Goal: Task Accomplishment & Management: Use online tool/utility

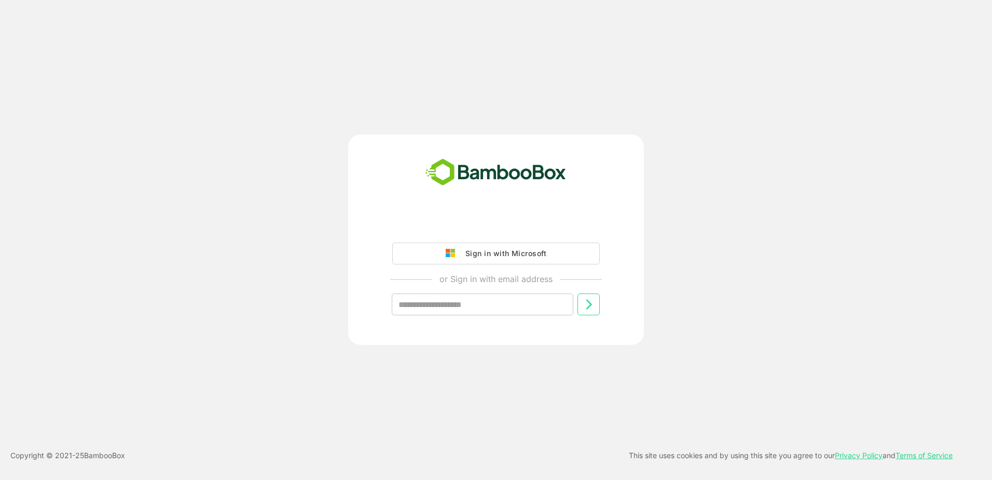
click at [493, 256] on div "Sign in with Microsoft" at bounding box center [503, 253] width 86 height 13
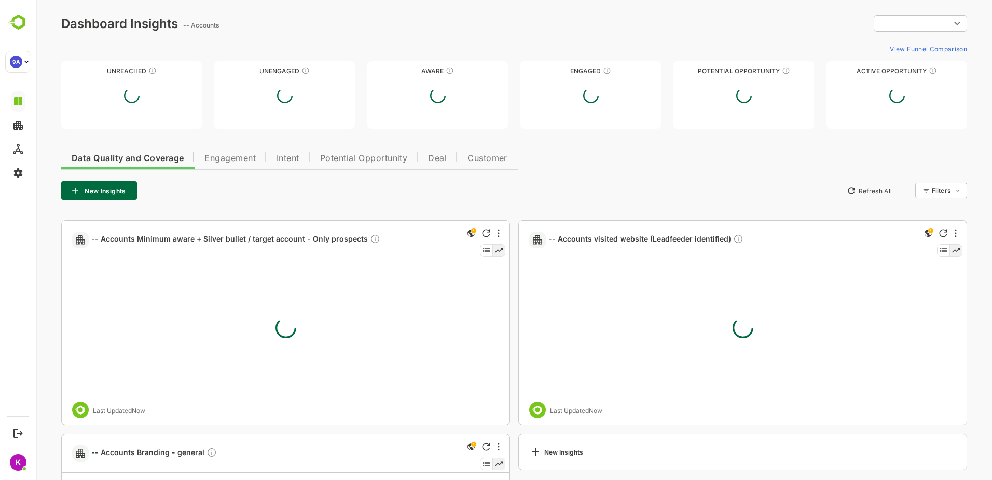
type input "**********"
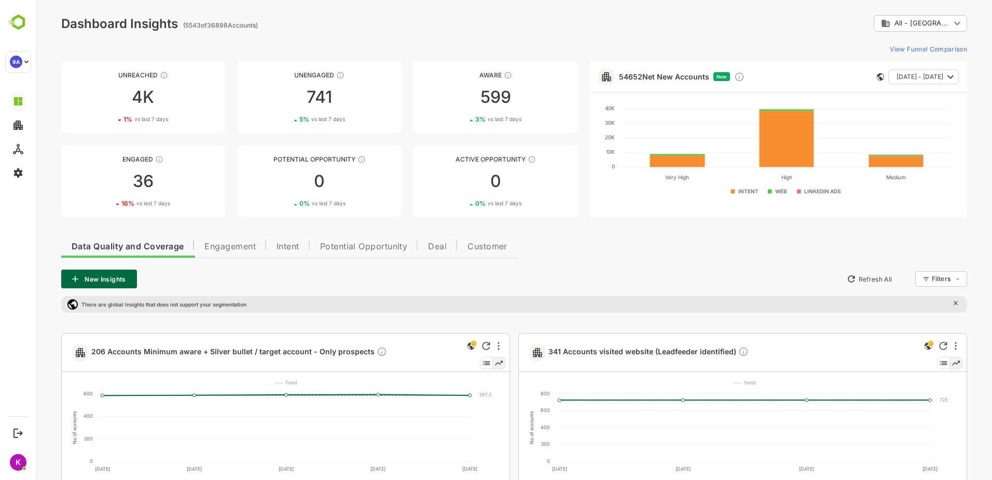
click at [287, 247] on span "Intent" at bounding box center [288, 246] width 23 height 8
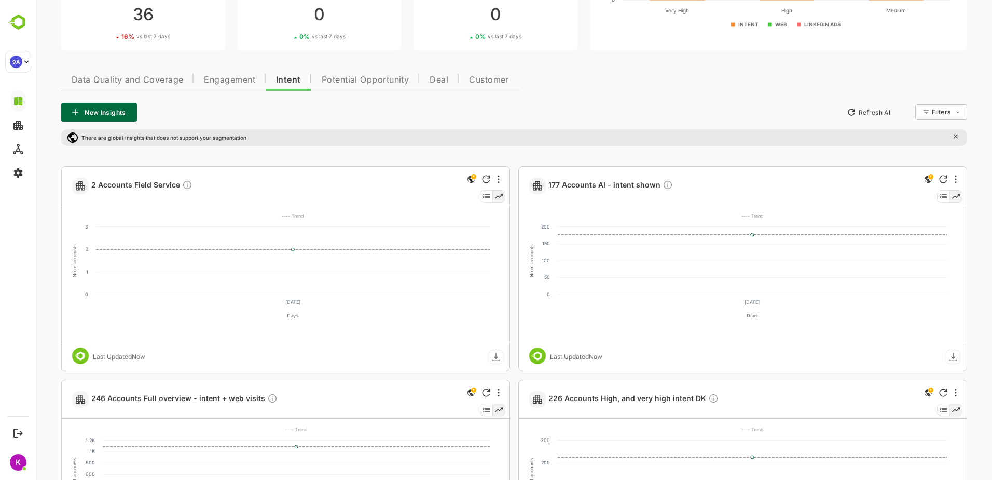
scroll to position [156, 0]
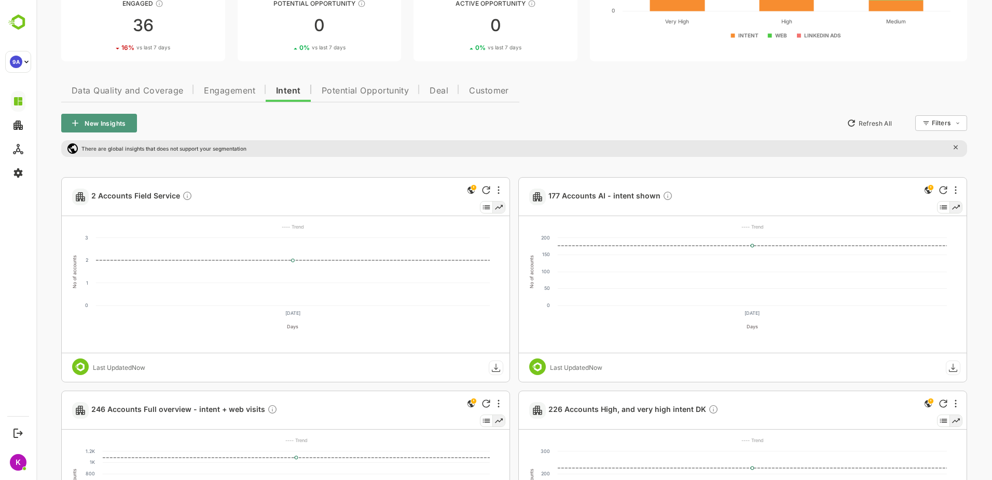
click at [97, 120] on button "New Insights" at bounding box center [99, 123] width 76 height 19
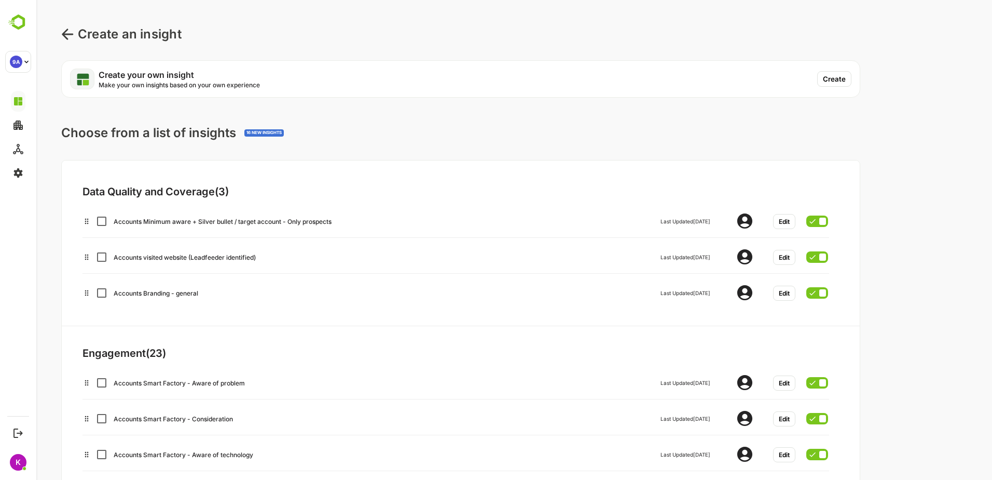
click at [833, 79] on button "Create" at bounding box center [835, 79] width 34 height 16
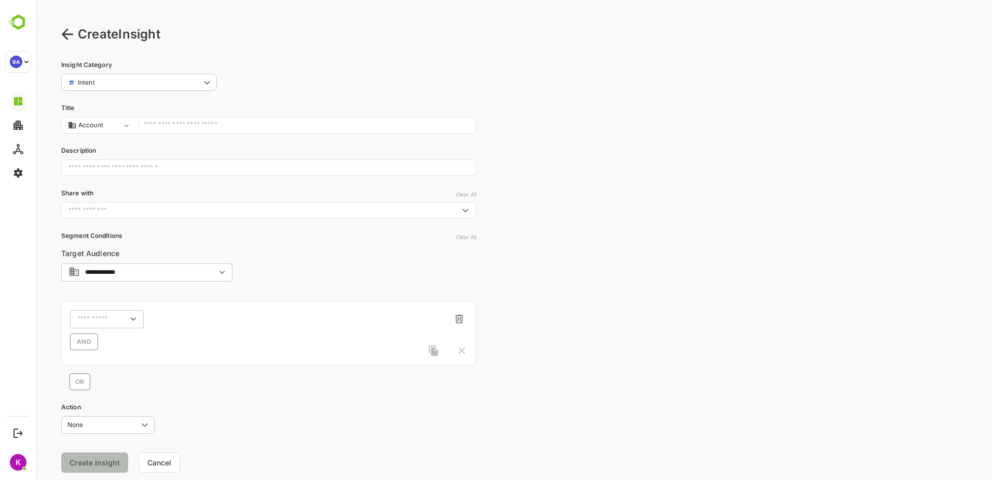
click at [187, 124] on input "text" at bounding box center [307, 125] width 327 height 14
click at [144, 126] on input "**********" at bounding box center [307, 125] width 327 height 14
type input "**********"
click at [97, 318] on input "text" at bounding box center [93, 319] width 33 height 8
type input "*"
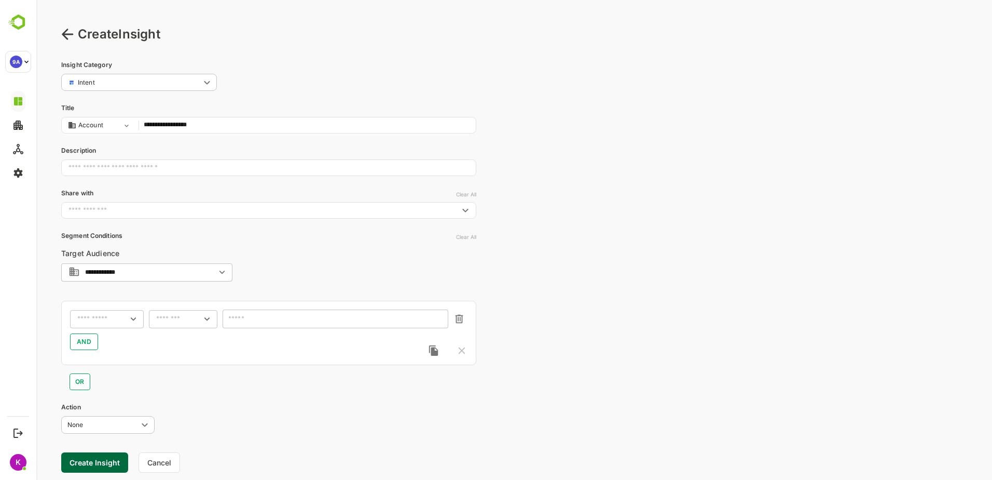
click at [98, 318] on input "text" at bounding box center [100, 319] width 46 height 8
type input "******"
click at [97, 363] on p "Country" at bounding box center [95, 360] width 24 height 9
click at [161, 319] on input "text" at bounding box center [170, 319] width 28 height 8
click at [171, 333] on li "includes" at bounding box center [183, 338] width 64 height 16
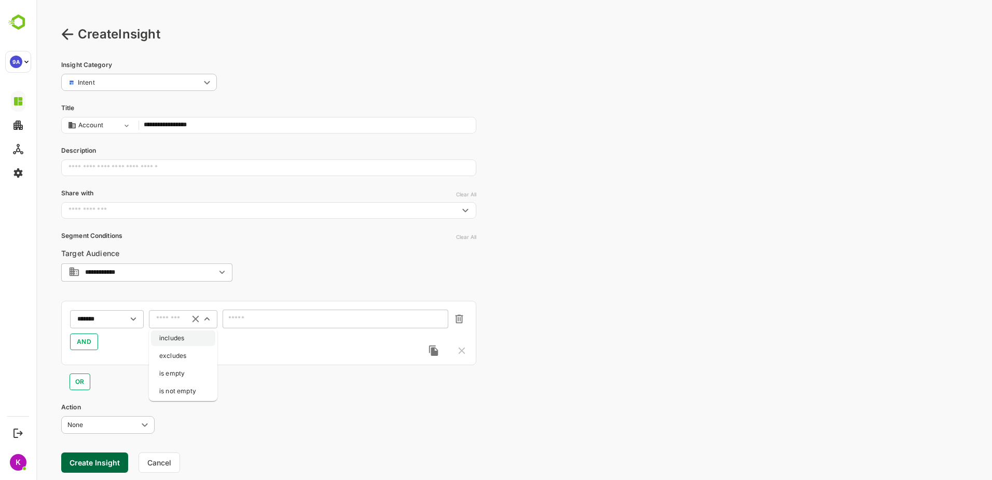
type input "********"
click at [244, 320] on input "text" at bounding box center [329, 319] width 198 height 8
type input "*"
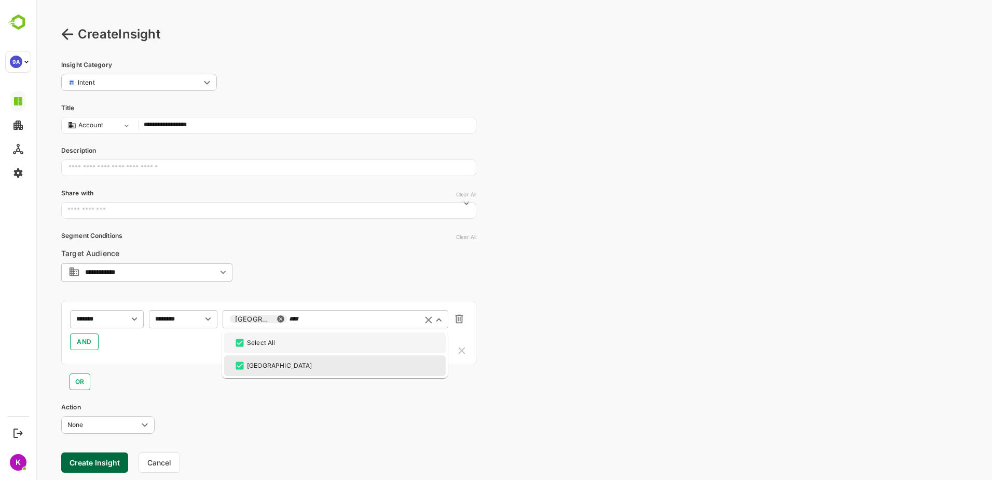
drag, startPoint x: 312, startPoint y: 321, endPoint x: 281, endPoint y: 321, distance: 30.6
click at [289, 321] on input "****" at bounding box center [352, 319] width 126 height 8
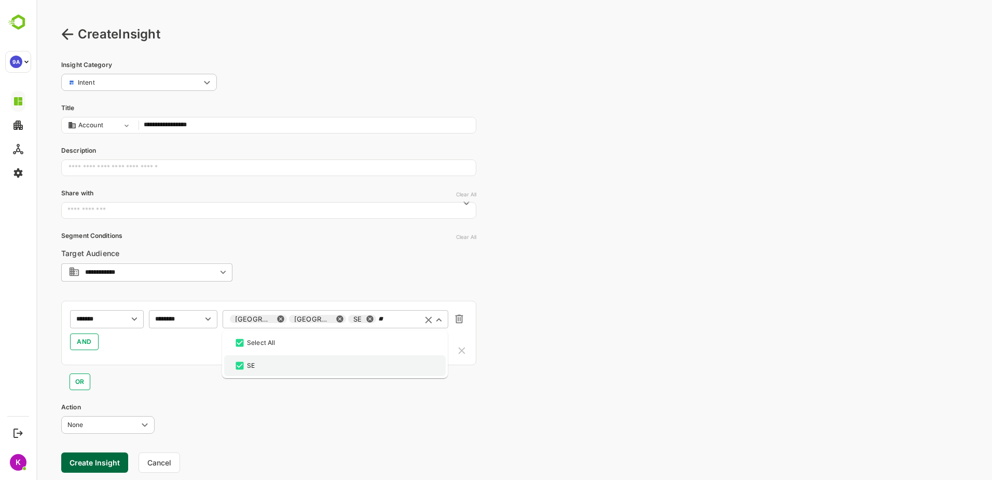
type input "*"
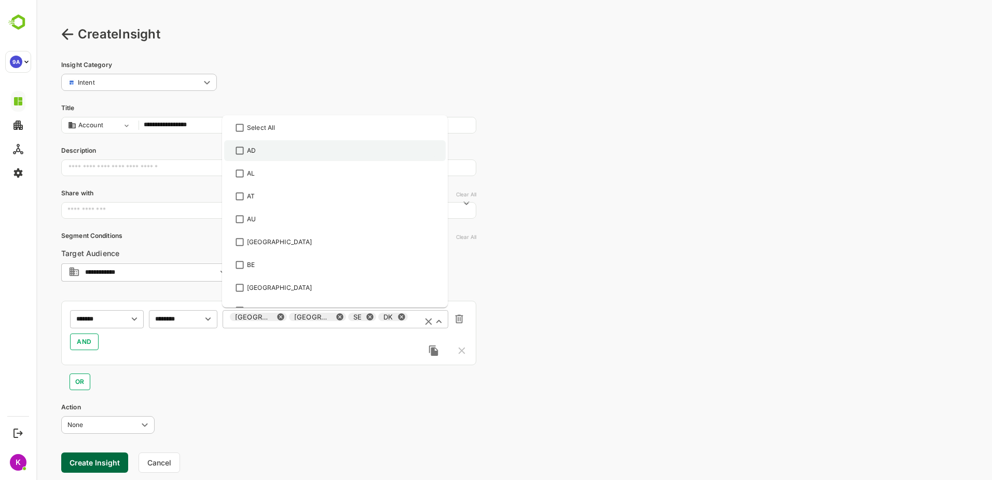
scroll to position [335, 0]
click at [293, 384] on div "OR" at bounding box center [268, 377] width 415 height 25
click at [81, 342] on span "AND" at bounding box center [84, 341] width 15 height 12
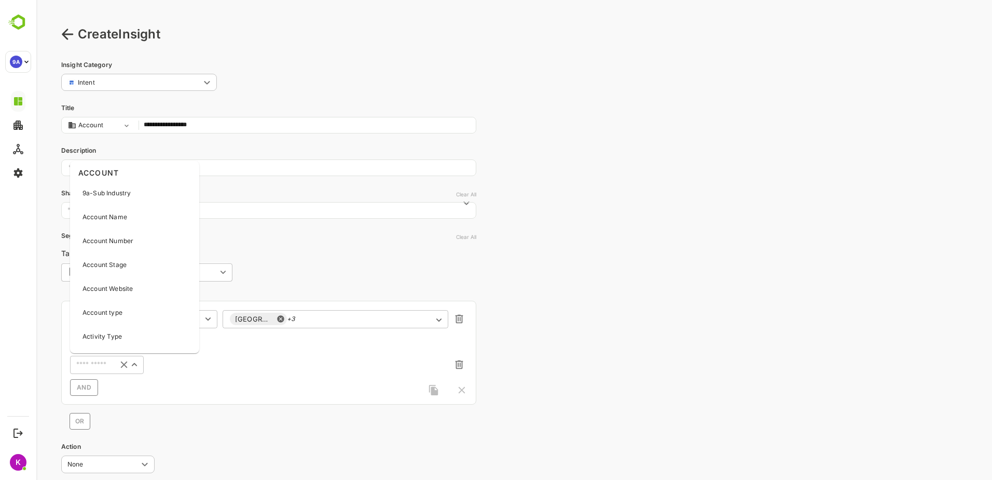
click at [90, 366] on input "text" at bounding box center [91, 364] width 37 height 12
type input "******"
click at [111, 312] on p "Intent Topics" at bounding box center [102, 315] width 38 height 9
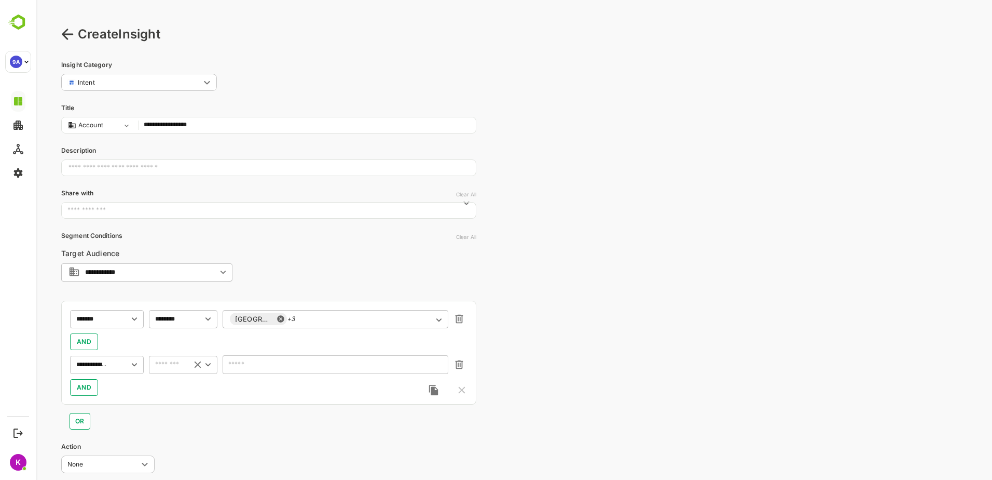
click at [178, 366] on input "text" at bounding box center [168, 364] width 32 height 12
click at [177, 389] on li "includes" at bounding box center [183, 386] width 64 height 16
type input "********"
click at [241, 365] on input "text" at bounding box center [329, 365] width 198 height 8
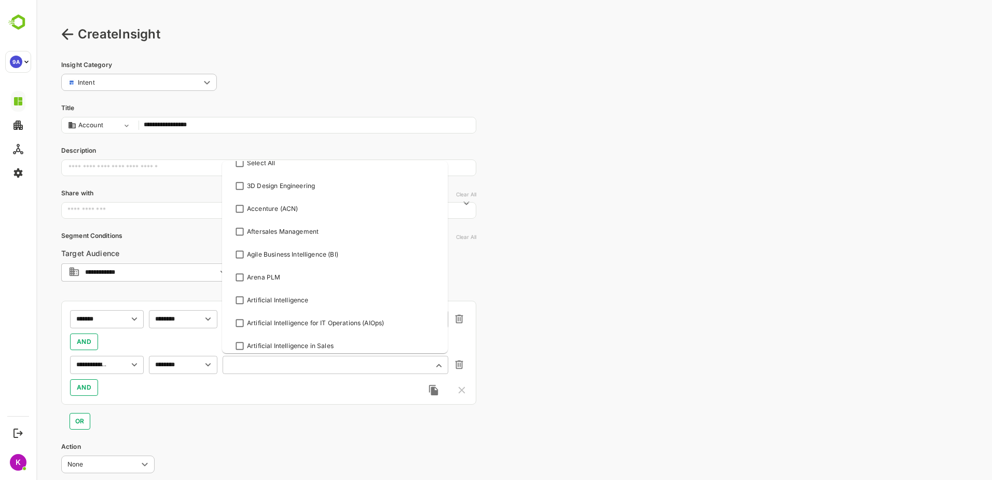
scroll to position [0, 0]
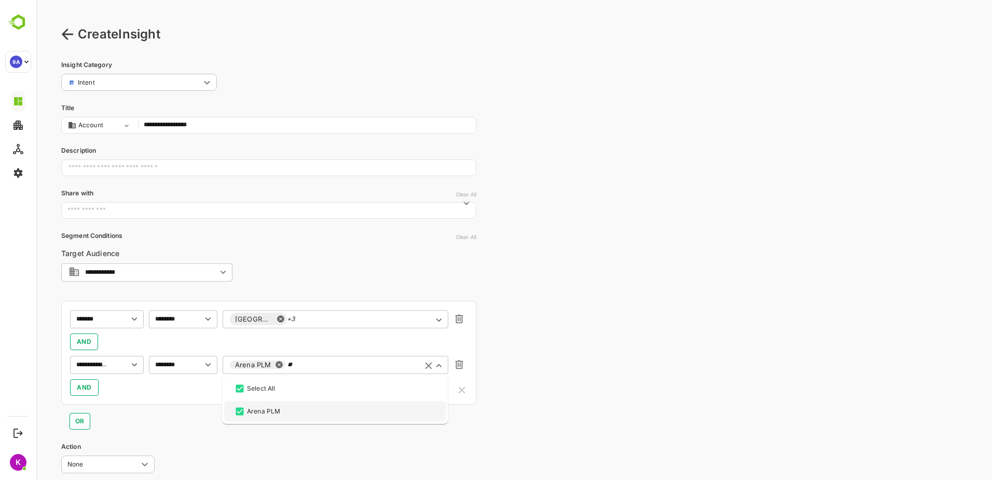
type input "*"
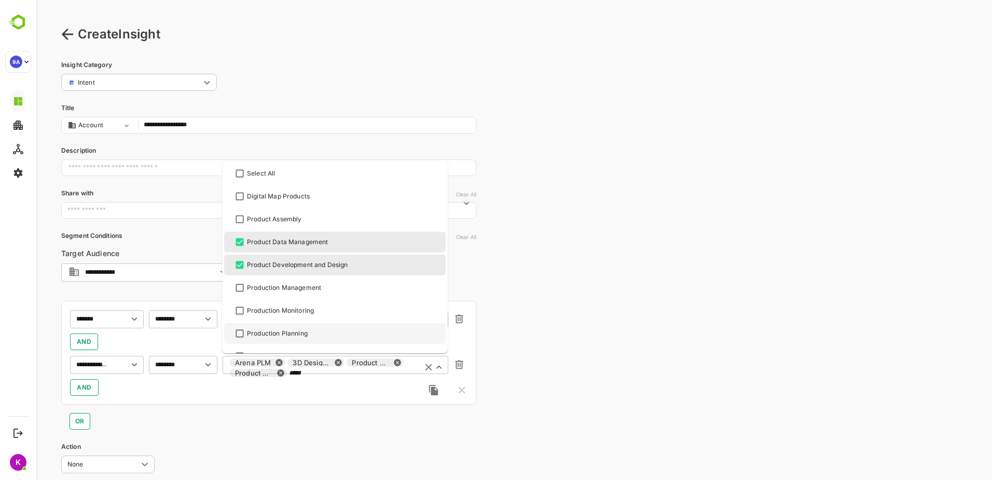
click at [314, 421] on div "OR" at bounding box center [268, 416] width 415 height 25
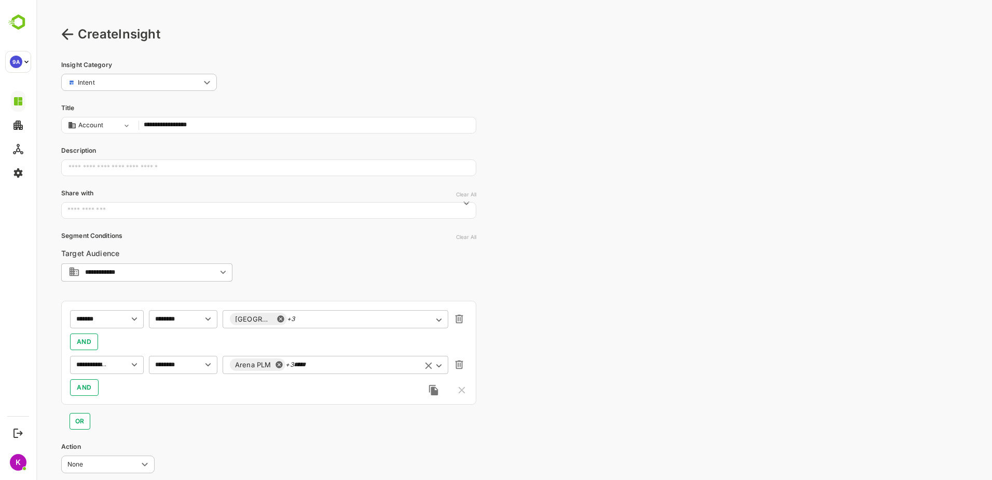
click at [352, 362] on div "Arena PLM +3 ***** ​" at bounding box center [336, 364] width 226 height 19
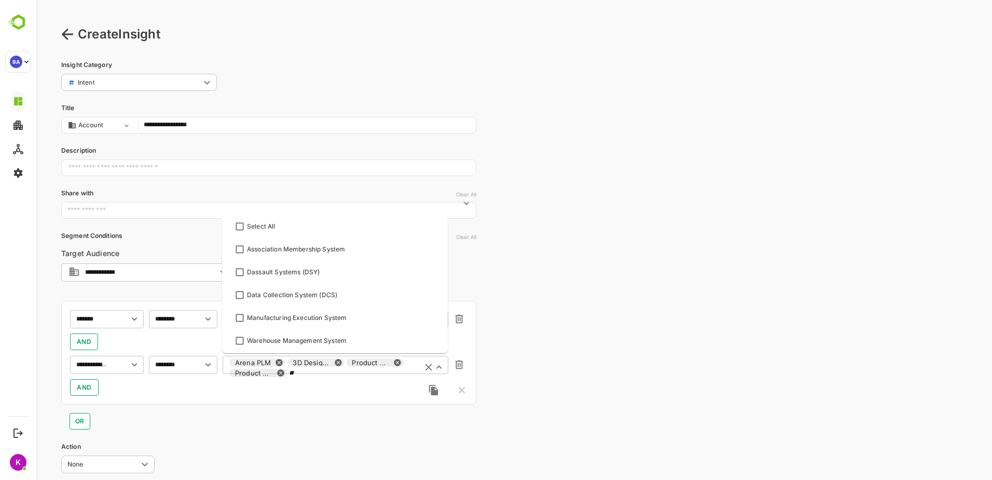
type input "*"
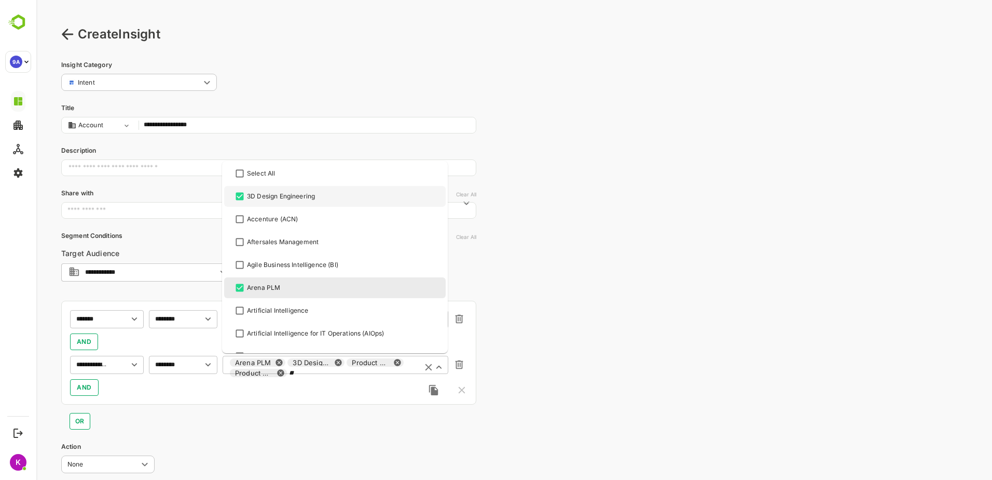
type input "*"
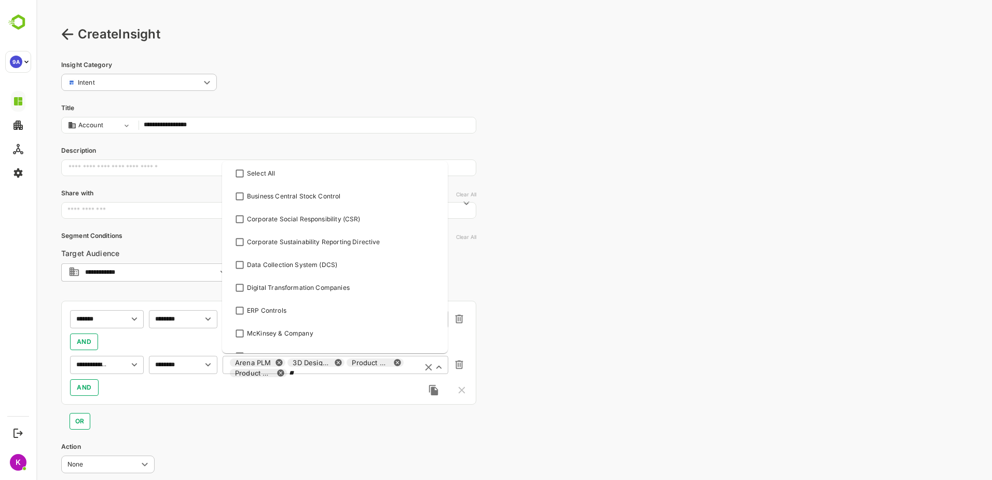
type input "*"
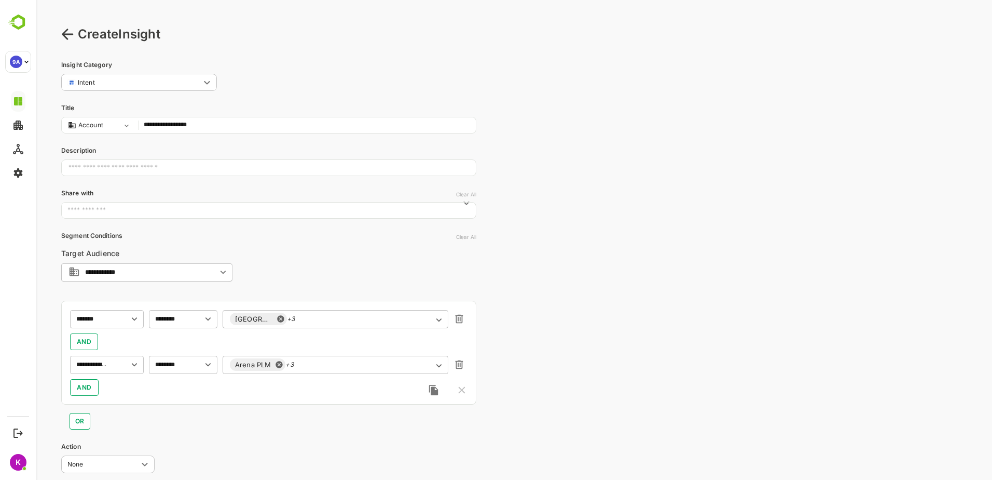
click at [499, 427] on div "**********" at bounding box center [514, 273] width 956 height 547
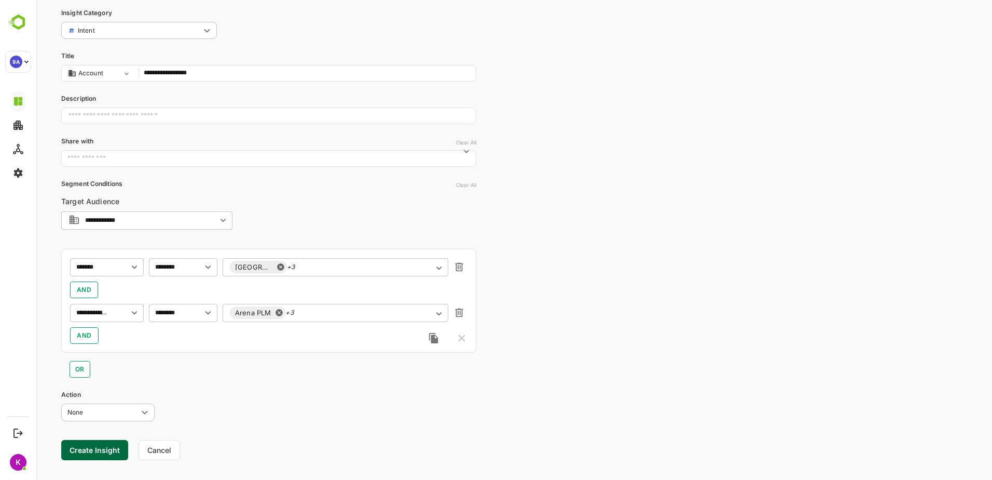
scroll to position [67, 0]
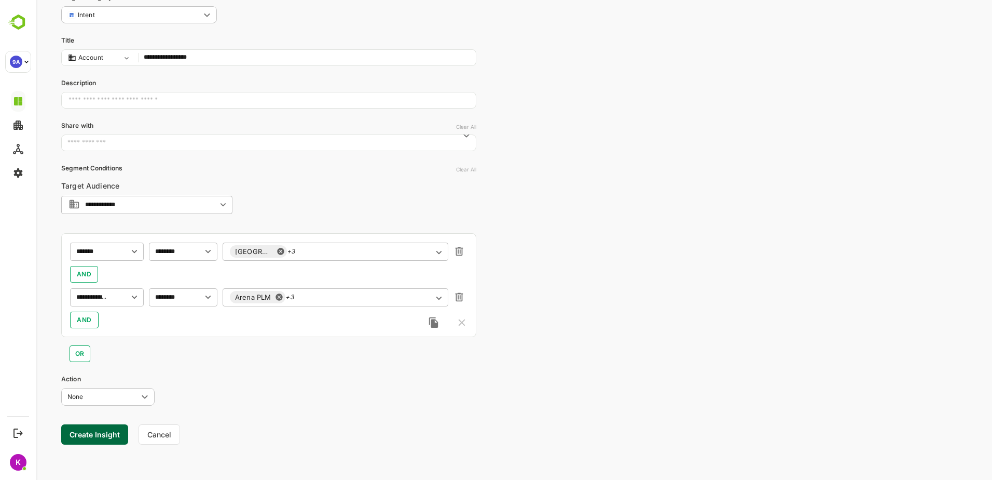
click at [104, 436] on button "Create Insight" at bounding box center [94, 434] width 67 height 20
click at [191, 451] on link "View" at bounding box center [193, 447] width 23 height 12
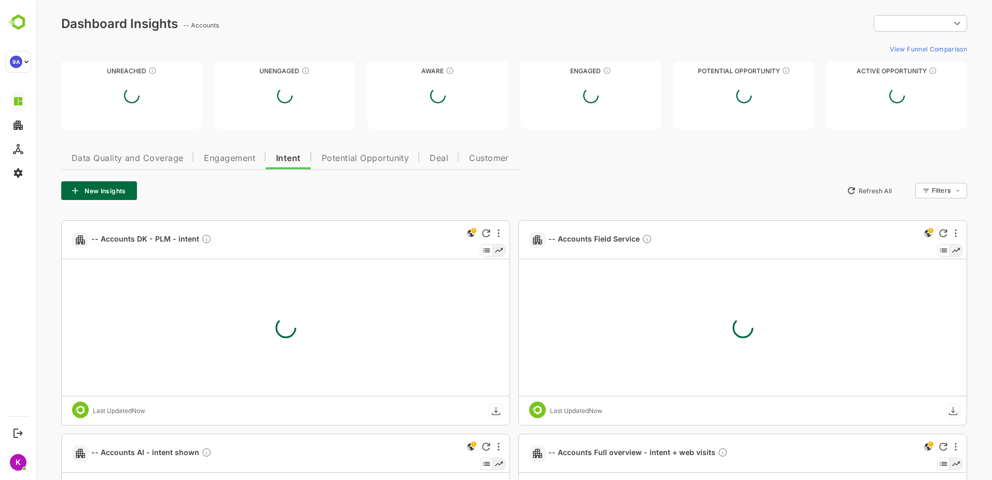
type input "**********"
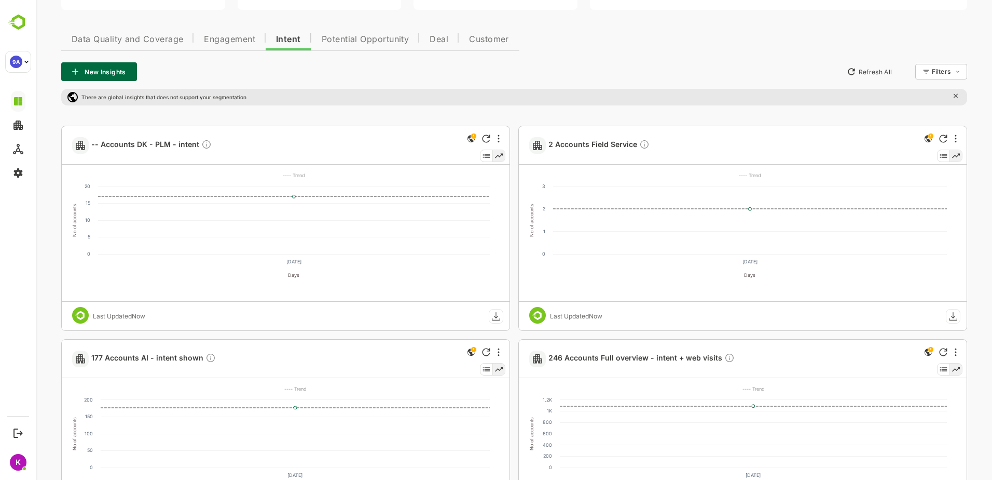
scroll to position [208, 0]
click at [499, 139] on icon "More" at bounding box center [499, 138] width 2 height 8
click at [429, 135] on div at bounding box center [514, 240] width 956 height 480
click at [175, 141] on span "15 Accounts DK - PLM - intent" at bounding box center [151, 145] width 121 height 12
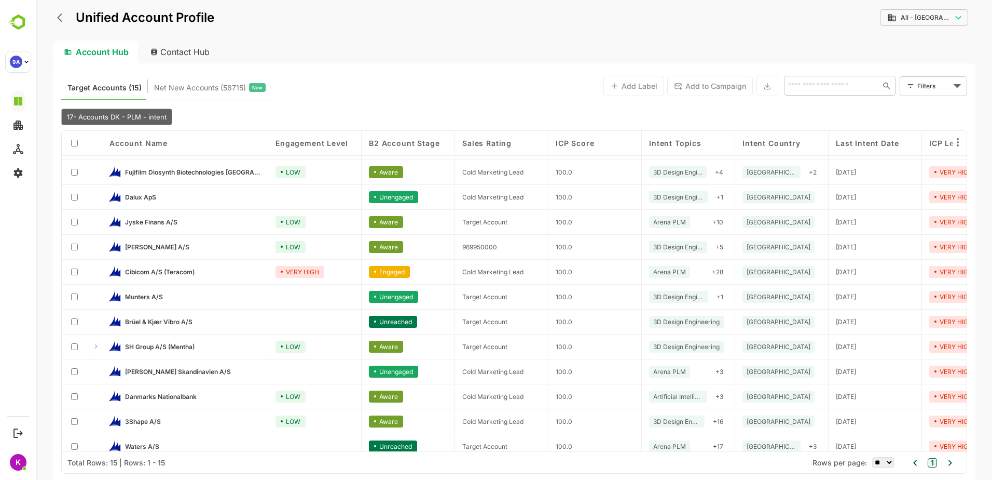
scroll to position [80, 0]
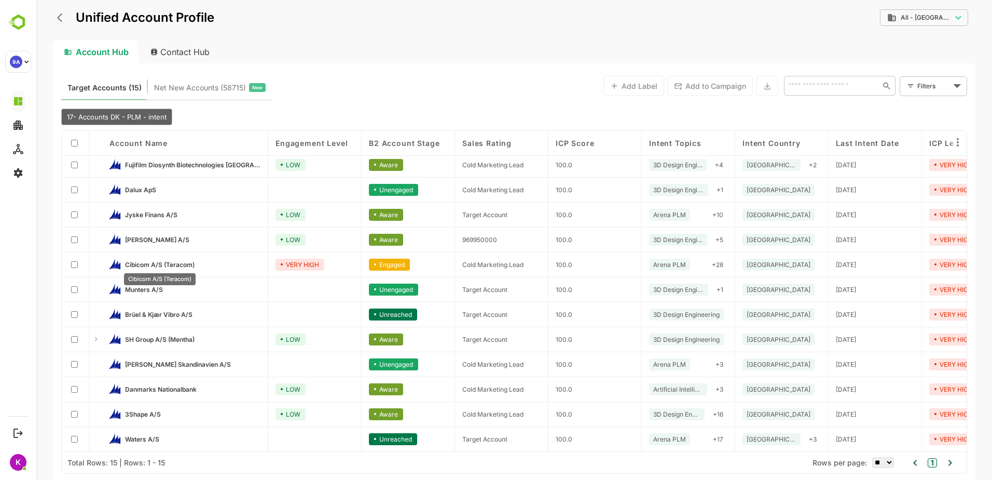
click at [163, 261] on span "Cibicom A/S (Teracom)" at bounding box center [160, 265] width 70 height 8
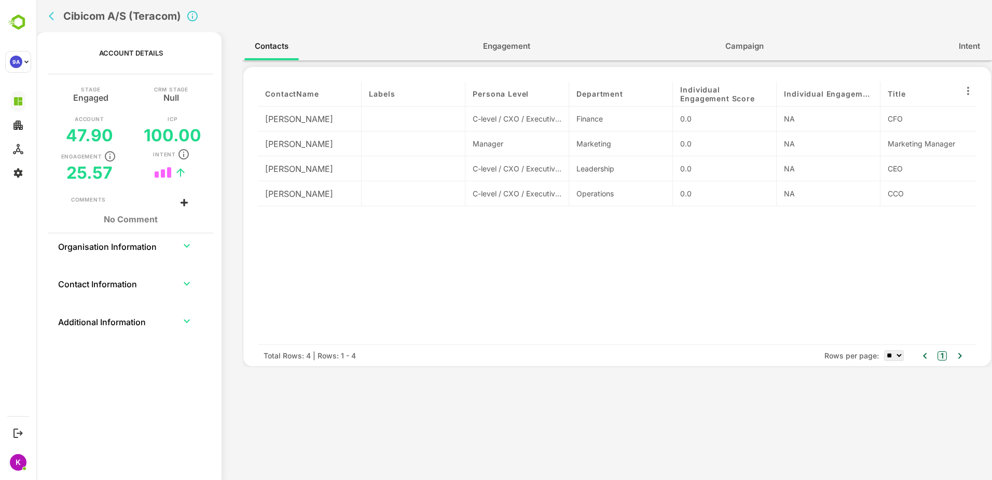
click at [525, 42] on span "Engagement" at bounding box center [506, 45] width 47 height 13
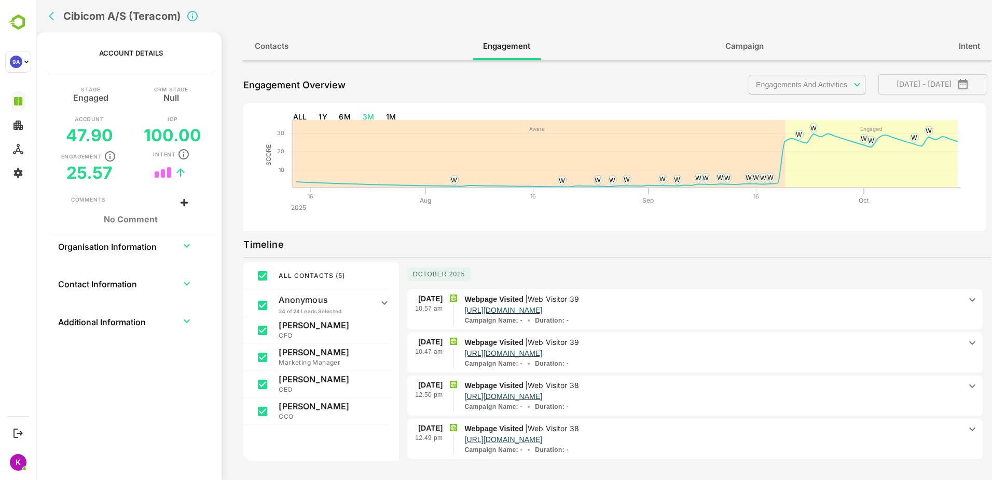
click at [54, 17] on icon "back" at bounding box center [54, 16] width 10 height 10
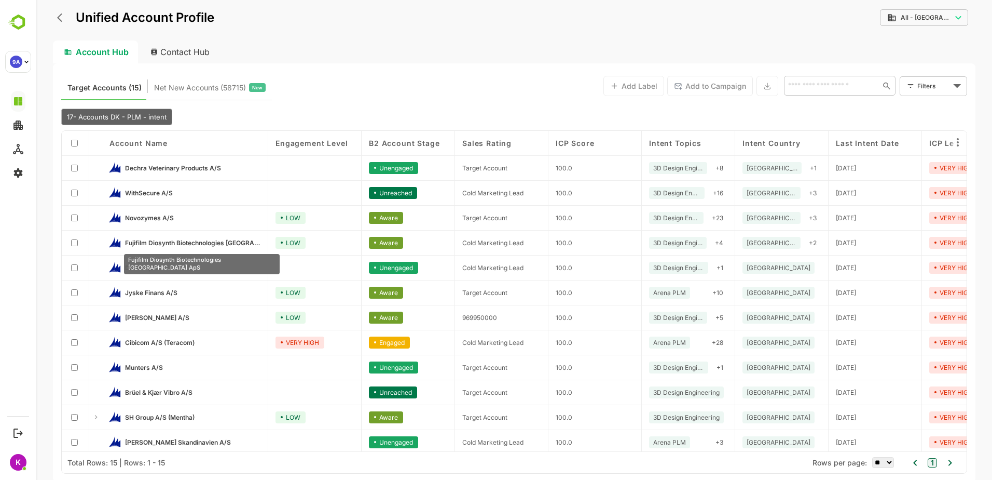
click at [181, 240] on span "Fujifilm Diosynth Biotechnologies [GEOGRAPHIC_DATA] ApS" at bounding box center [192, 243] width 135 height 8
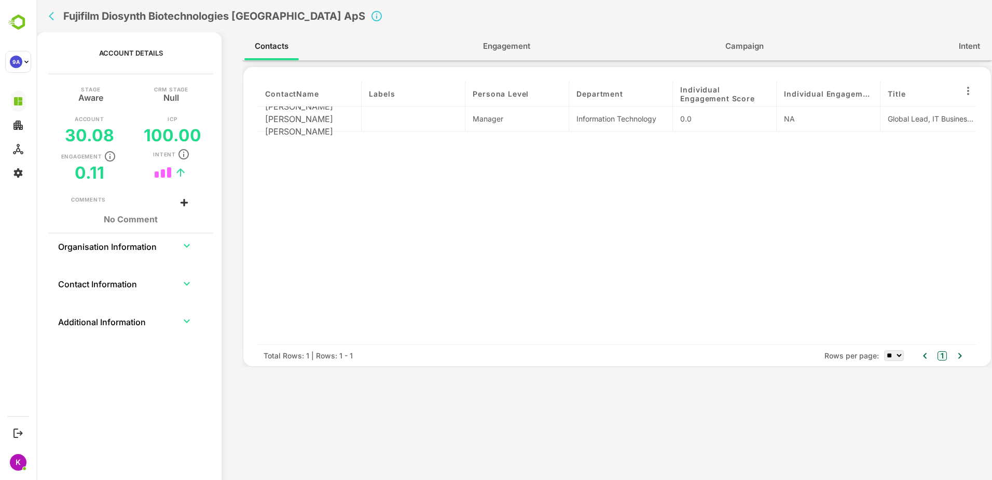
click at [507, 44] on span "Engagement" at bounding box center [506, 45] width 47 height 13
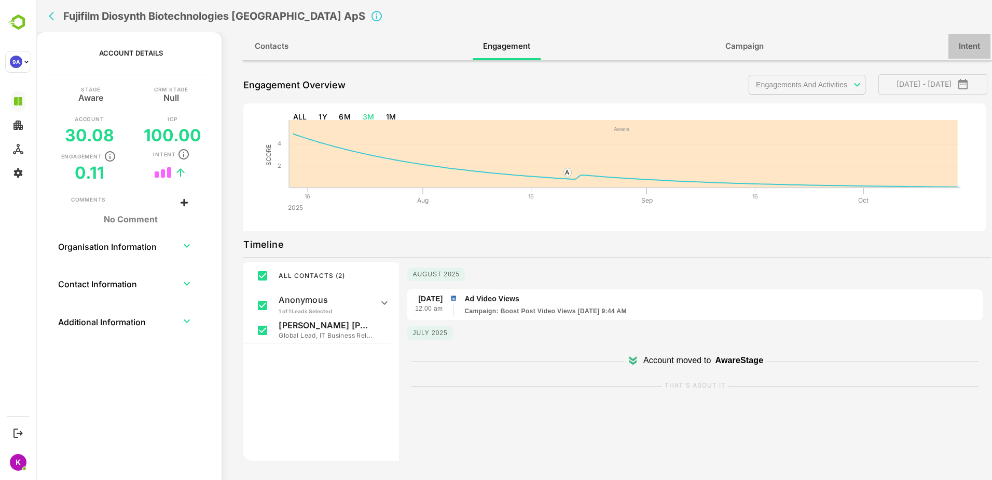
click at [966, 45] on span "Intent" at bounding box center [969, 45] width 21 height 13
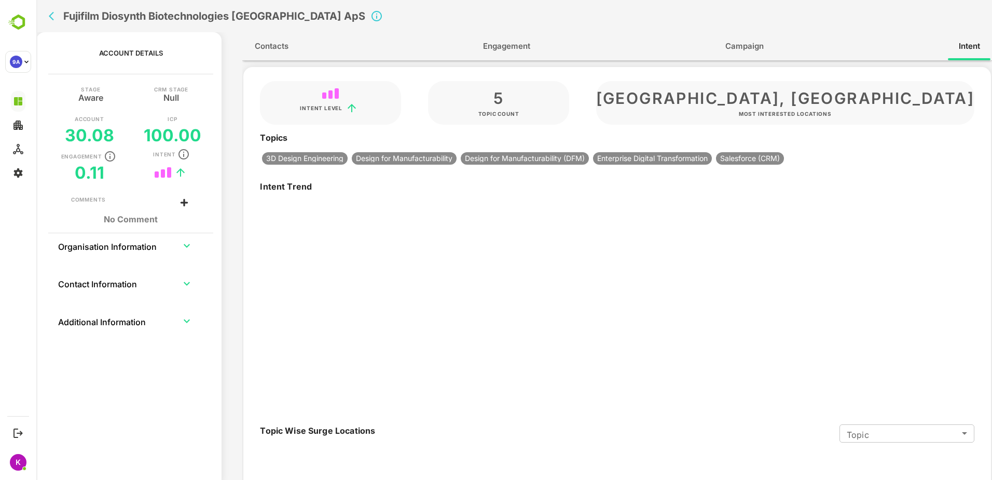
type input "**********"
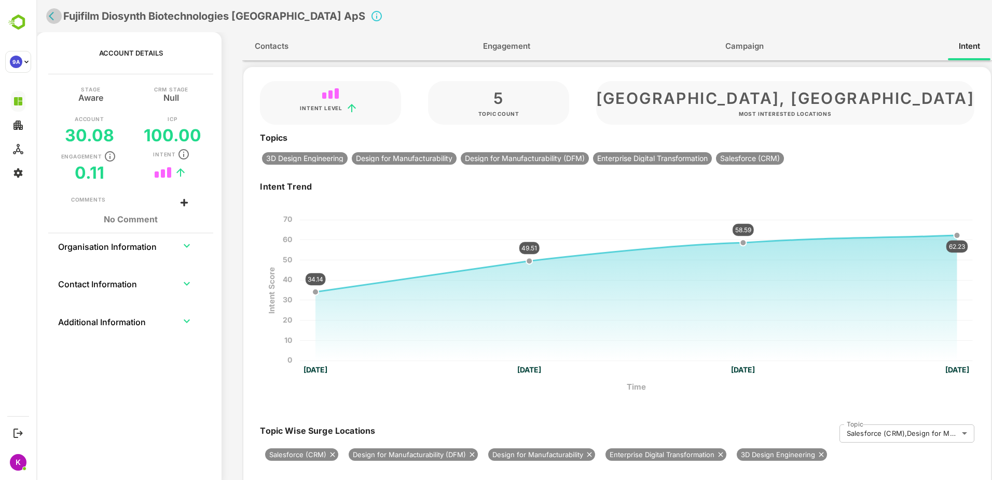
click at [51, 16] on icon "back" at bounding box center [51, 16] width 5 height 9
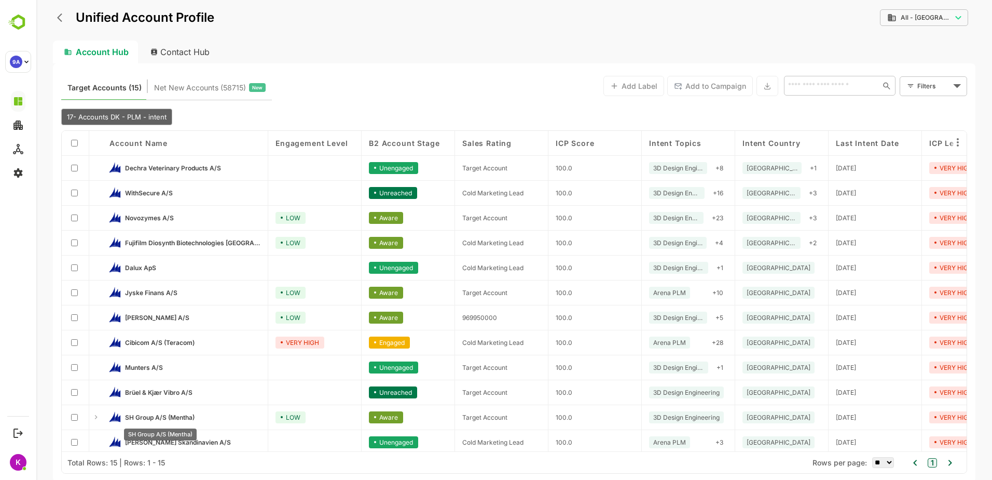
click at [158, 414] on span "SH Group A/S (Mentha)" at bounding box center [160, 417] width 70 height 8
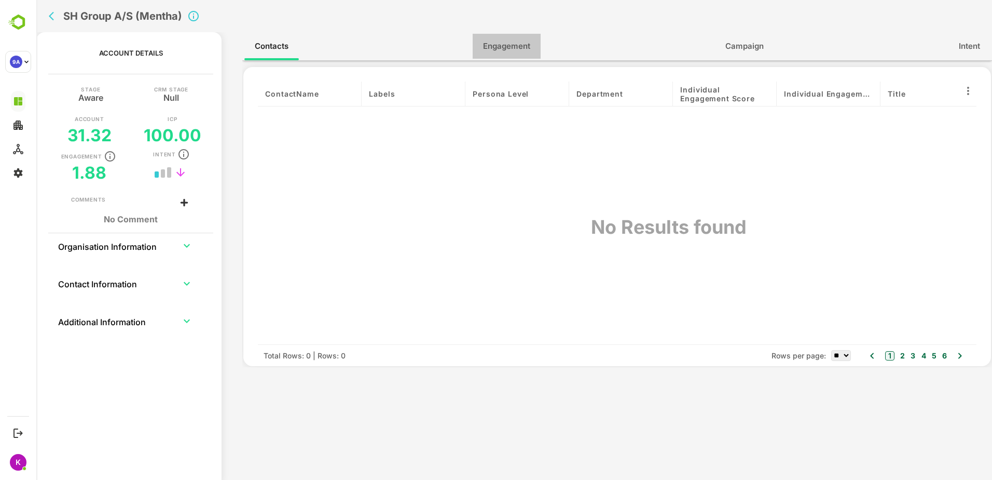
click at [524, 49] on span "Engagement" at bounding box center [506, 45] width 47 height 13
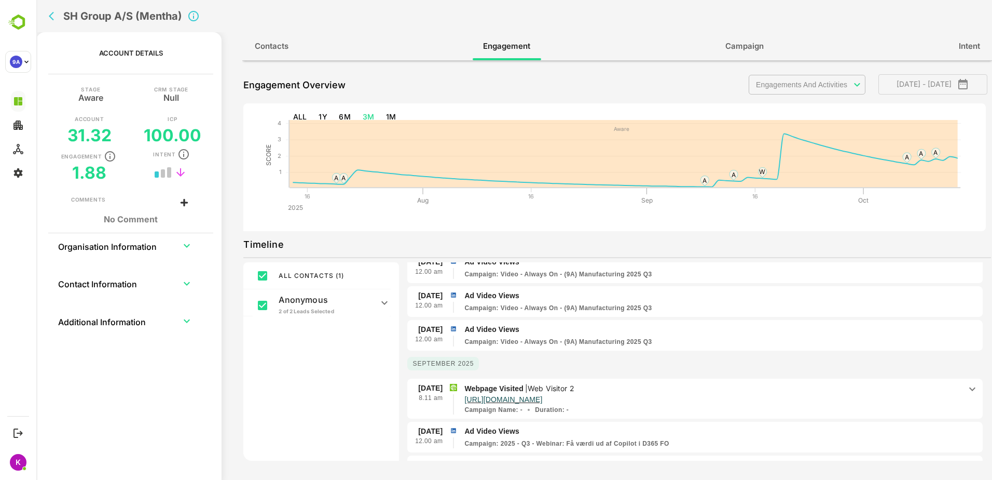
scroll to position [38, 0]
click at [542, 398] on p "[URL][DOMAIN_NAME]" at bounding box center [504, 397] width 78 height 10
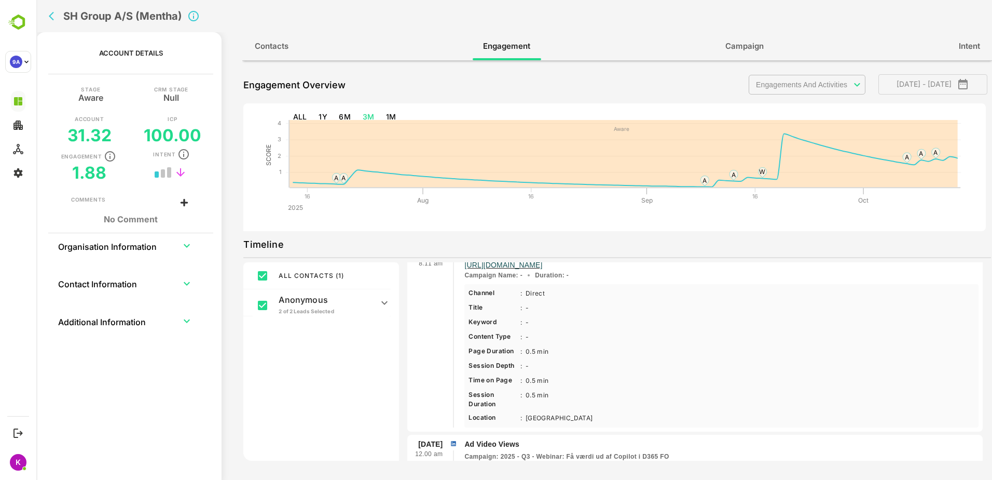
scroll to position [185, 0]
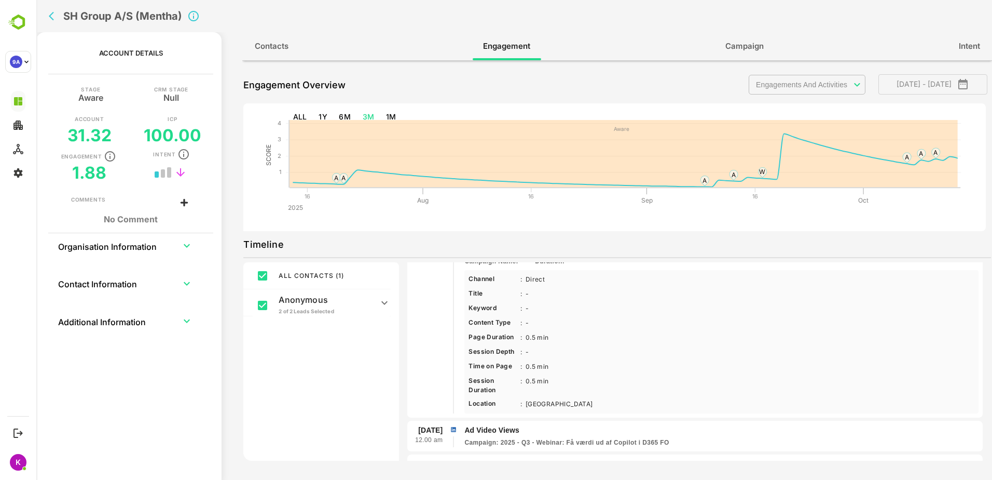
click at [387, 300] on icon at bounding box center [384, 302] width 12 height 12
click at [385, 305] on icon at bounding box center [384, 306] width 12 height 12
click at [262, 38] on button "Contacts" at bounding box center [271, 46] width 55 height 25
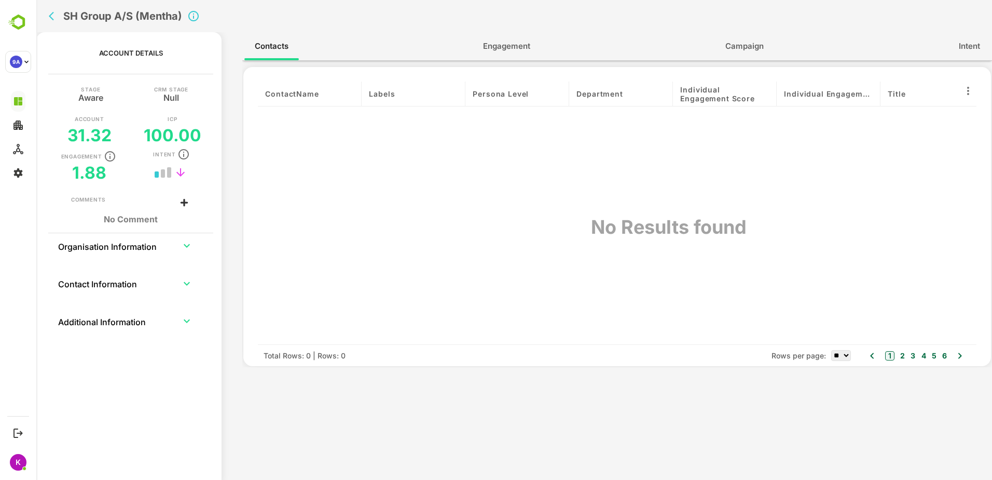
click at [508, 45] on span "Engagement" at bounding box center [506, 45] width 47 height 13
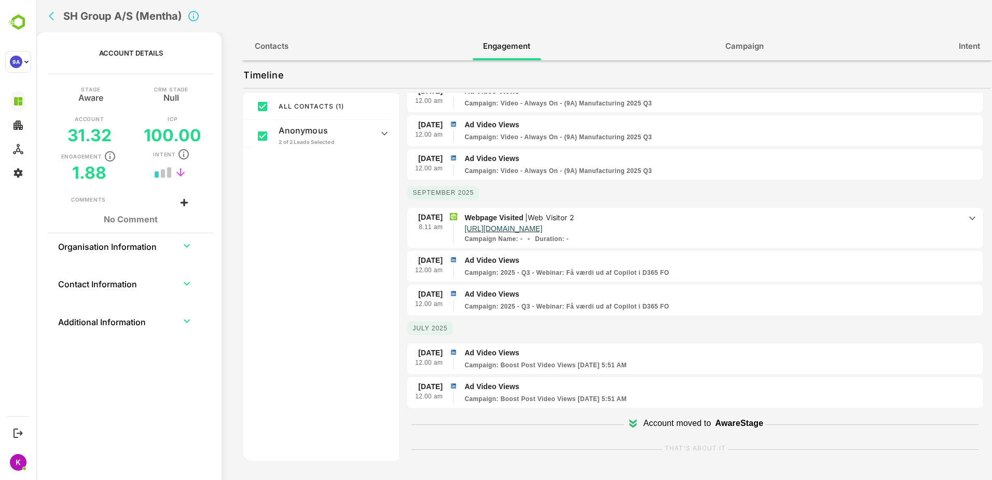
scroll to position [0, 0]
